Goal: Task Accomplishment & Management: Manage account settings

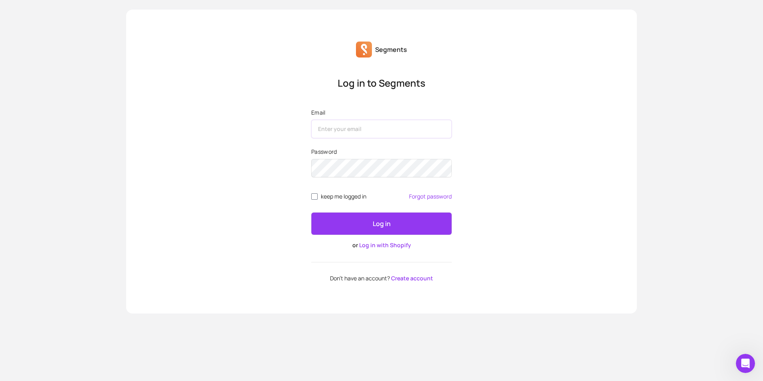
type input "[EMAIL_ADDRESS][DOMAIN_NAME]"
click at [357, 226] on button "Log in" at bounding box center [381, 223] width 140 height 22
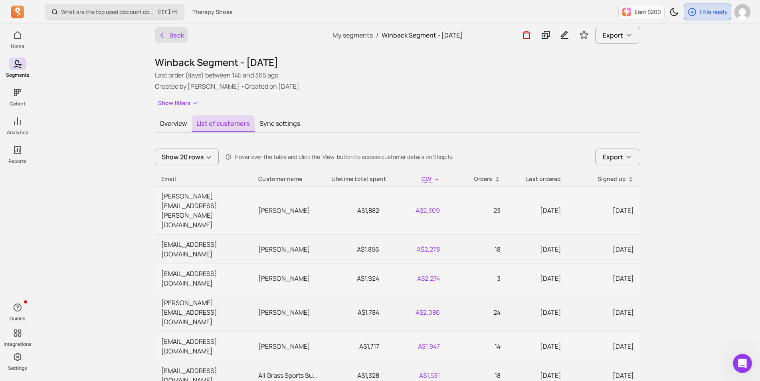
click at [170, 30] on button "Back" at bounding box center [171, 35] width 33 height 16
click at [174, 35] on button "Back" at bounding box center [171, 35] width 33 height 16
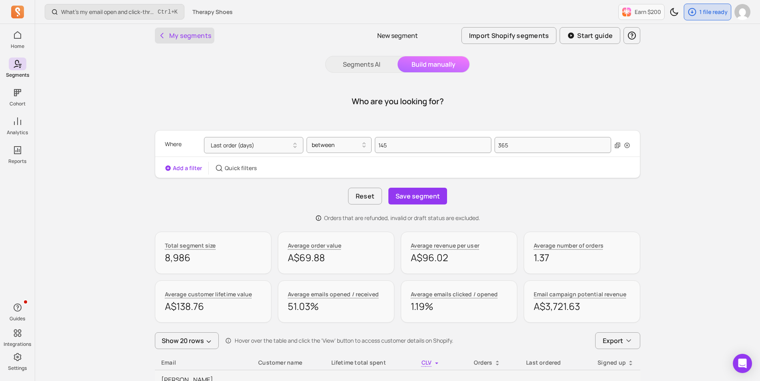
click at [166, 36] on button "My segments" at bounding box center [184, 36] width 59 height 16
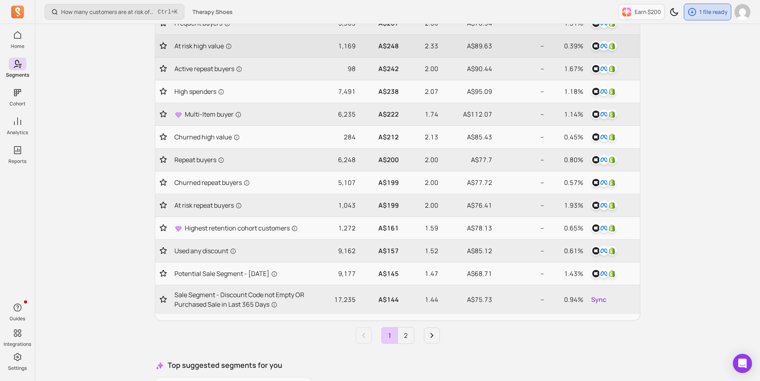
scroll to position [279, 0]
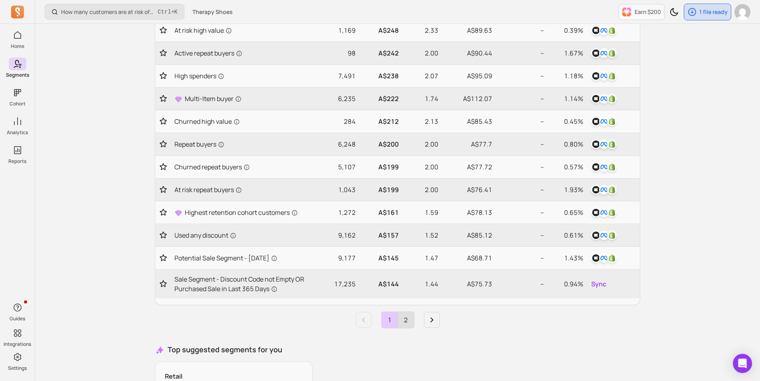
click at [406, 322] on link "2" at bounding box center [406, 320] width 16 height 16
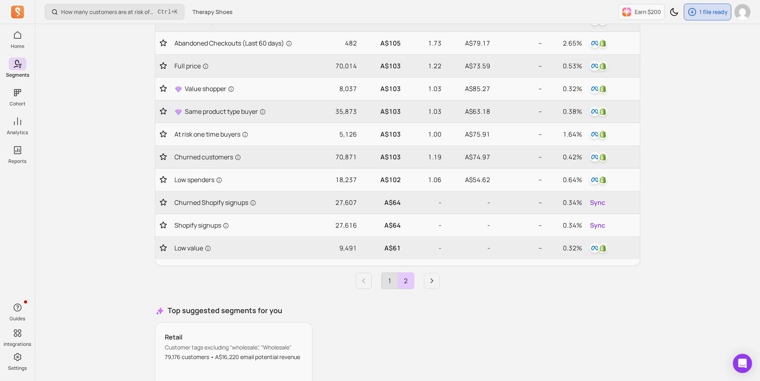
click at [389, 283] on link "1" at bounding box center [389, 280] width 16 height 16
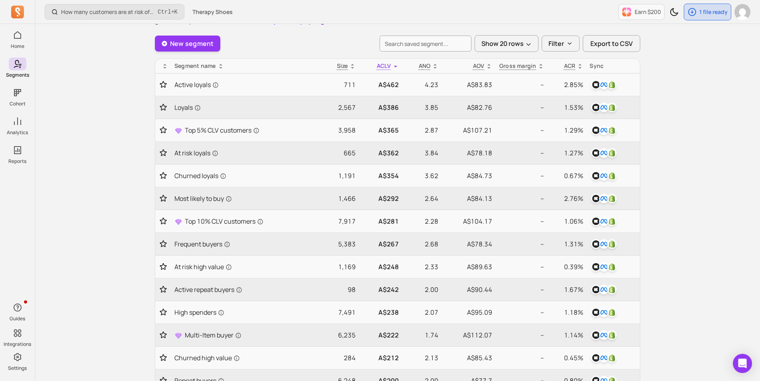
scroll to position [40, 0]
